Goal: Find specific page/section: Find specific page/section

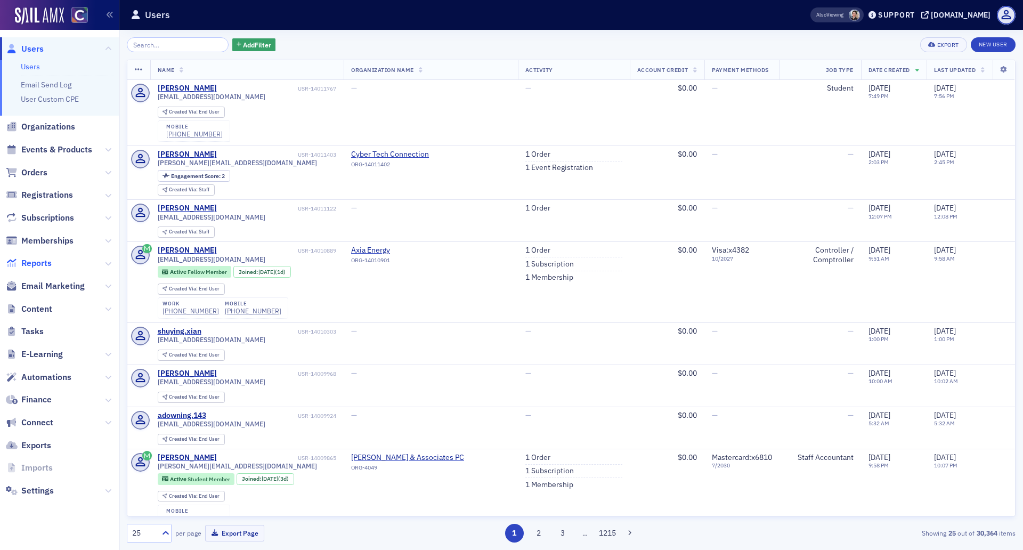
click at [39, 263] on span "Reports" at bounding box center [36, 263] width 30 height 12
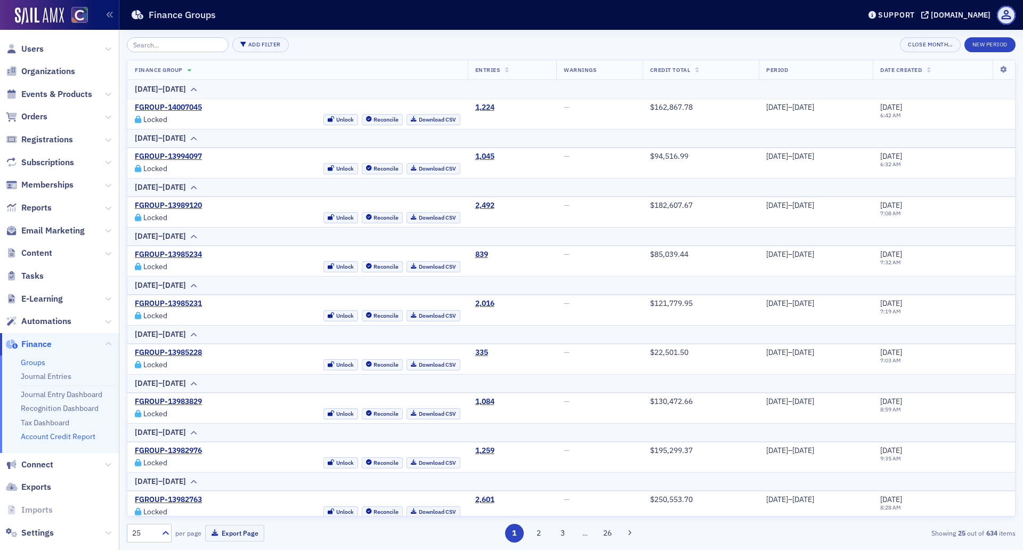
click at [46, 441] on link "Account Credit Report" at bounding box center [58, 436] width 75 height 10
click at [54, 441] on link "Account Credit Report" at bounding box center [58, 436] width 75 height 10
